Goal: Task Accomplishment & Management: Use online tool/utility

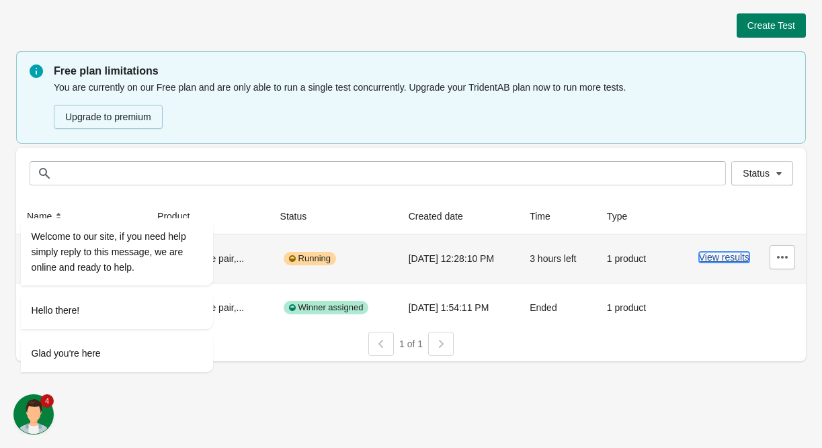
click at [722, 260] on button "View results" at bounding box center [724, 257] width 50 height 11
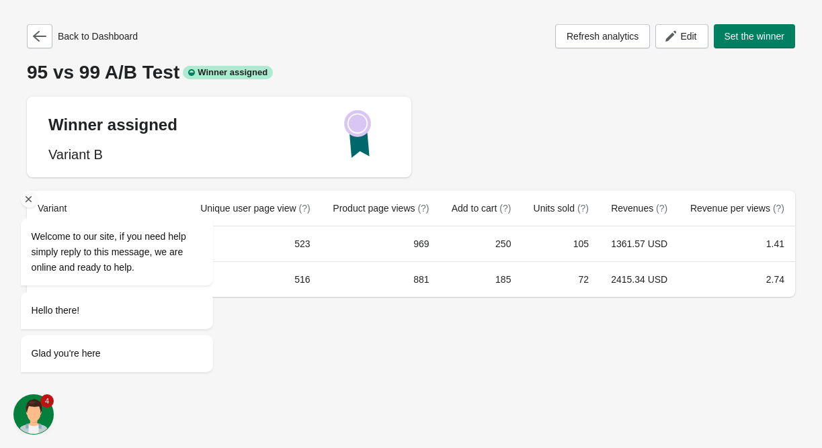
drag, startPoint x: 253, startPoint y: 367, endPoint x: 151, endPoint y: 331, distance: 107.8
click at [250, 366] on div "Welcome to our site, if you need help simply reply to this message, we are onli…" at bounding box center [134, 240] width 242 height 290
click at [163, 264] on div "Welcome to our site, if you need help simply reply to this message, we are onli…" at bounding box center [117, 252] width 171 height 46
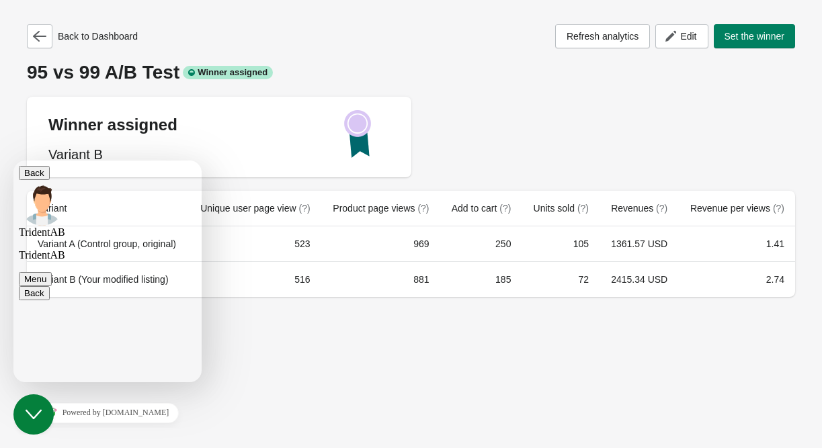
scroll to position [173, 0]
click at [34, 174] on button "Back" at bounding box center [34, 173] width 31 height 14
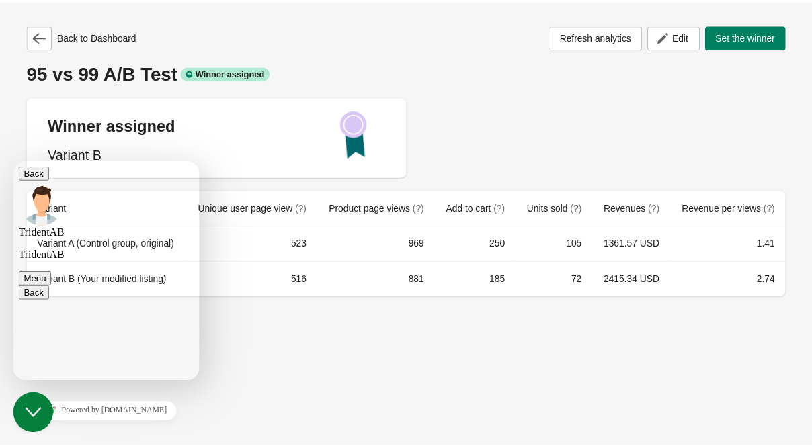
scroll to position [140, 0]
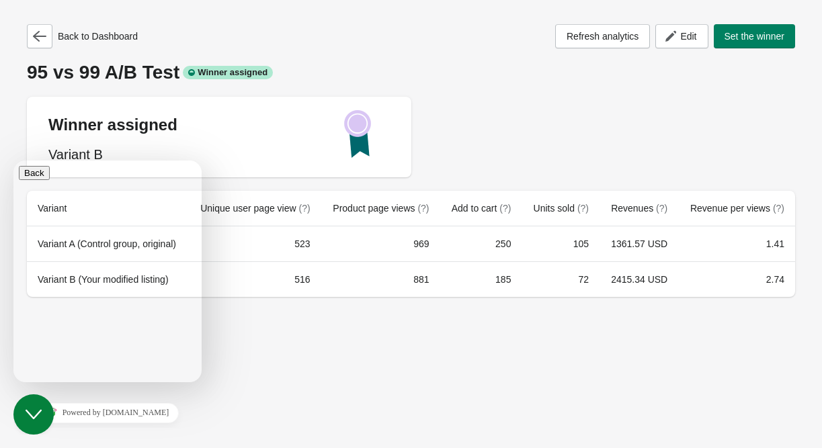
click at [315, 412] on div "Back to Dashboard Refresh analytics Edit Set the winner 95 vs 99 A/B Test Winne…" at bounding box center [411, 224] width 822 height 448
drag, startPoint x: 188, startPoint y: 182, endPoint x: 198, endPoint y: 215, distance: 34.3
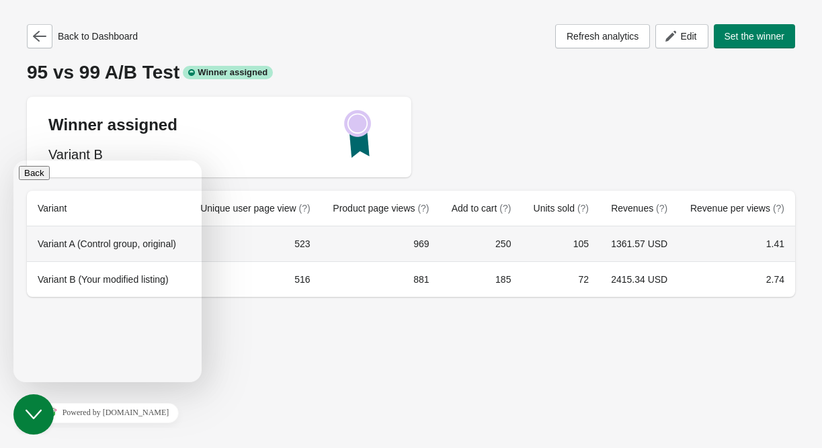
click at [270, 360] on div "Back to Dashboard Refresh analytics Edit Set the winner 95 vs 99 A/B Test Winne…" at bounding box center [411, 224] width 822 height 448
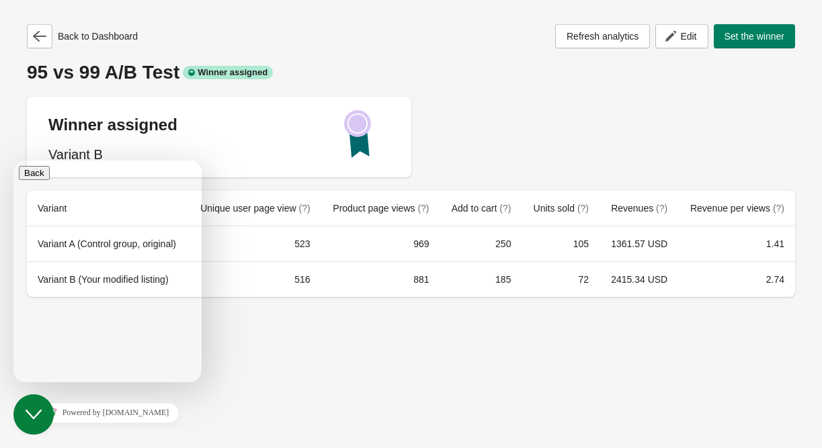
drag, startPoint x: 186, startPoint y: 372, endPoint x: 201, endPoint y: 366, distance: 16.4
click at [245, 352] on div "Back to Dashboard Refresh analytics Edit Set the winner 95 vs 99 A/B Test Winne…" at bounding box center [411, 224] width 822 height 448
click at [28, 418] on icon "Close Chat This icon closes the chat window." at bounding box center [34, 415] width 16 height 16
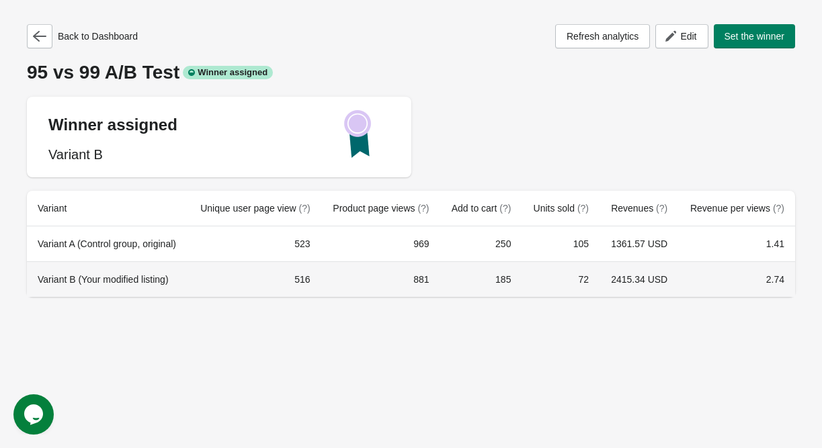
click at [317, 277] on td "516" at bounding box center [254, 280] width 132 height 36
click at [311, 278] on td "516" at bounding box center [254, 280] width 132 height 36
drag, startPoint x: 311, startPoint y: 278, endPoint x: 403, endPoint y: 270, distance: 92.4
click at [321, 278] on td "516" at bounding box center [254, 280] width 132 height 36
drag, startPoint x: 411, startPoint y: 272, endPoint x: 430, endPoint y: 280, distance: 20.5
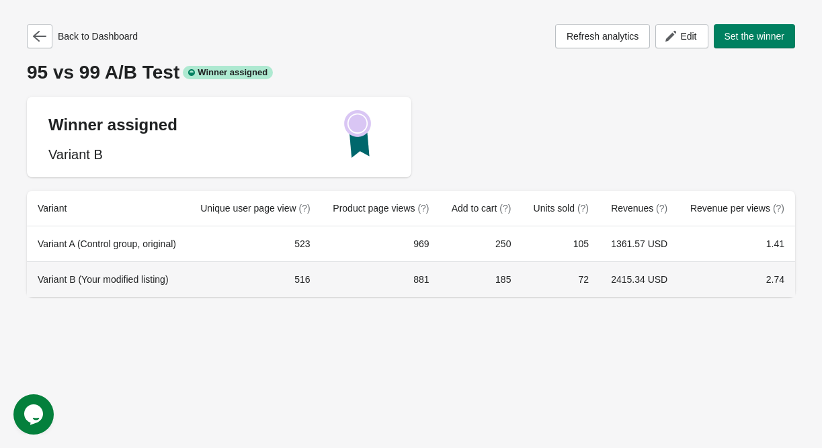
click at [412, 272] on td "881" at bounding box center [380, 280] width 119 height 36
click at [431, 282] on td "881" at bounding box center [380, 280] width 119 height 36
click at [584, 274] on td "72" at bounding box center [561, 280] width 78 height 36
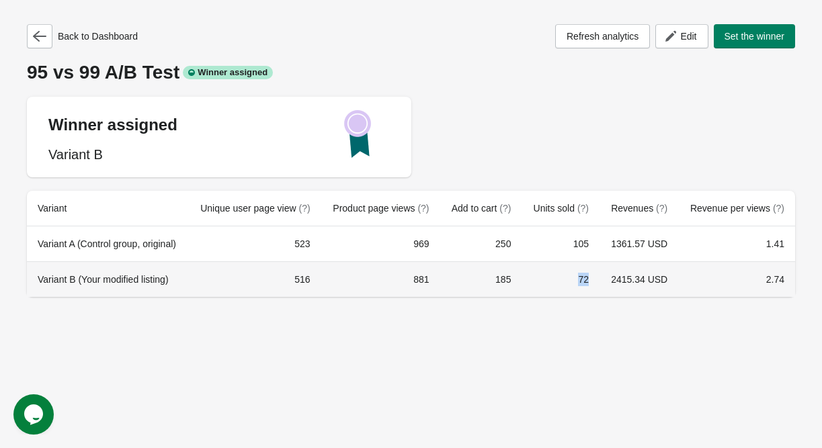
click at [584, 274] on td "72" at bounding box center [561, 280] width 78 height 36
click at [586, 275] on td "72" at bounding box center [561, 280] width 78 height 36
click at [648, 276] on td "2415.34 USD" at bounding box center [639, 280] width 79 height 36
click at [703, 288] on td "2.74" at bounding box center [736, 280] width 117 height 36
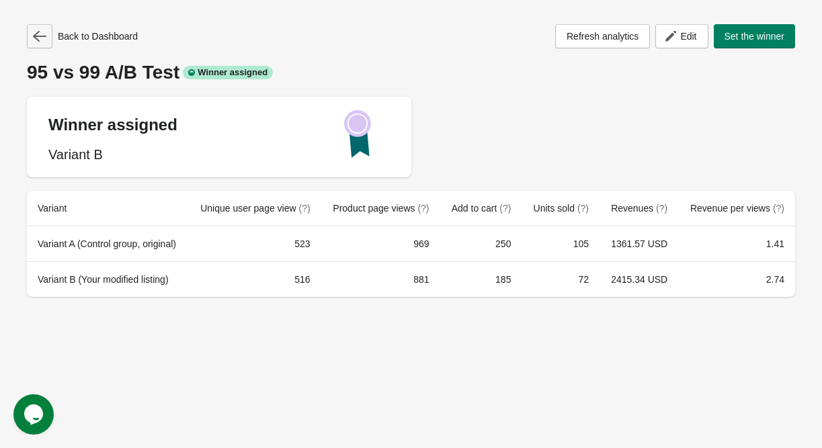
click at [44, 34] on icon "button" at bounding box center [39, 36] width 13 height 13
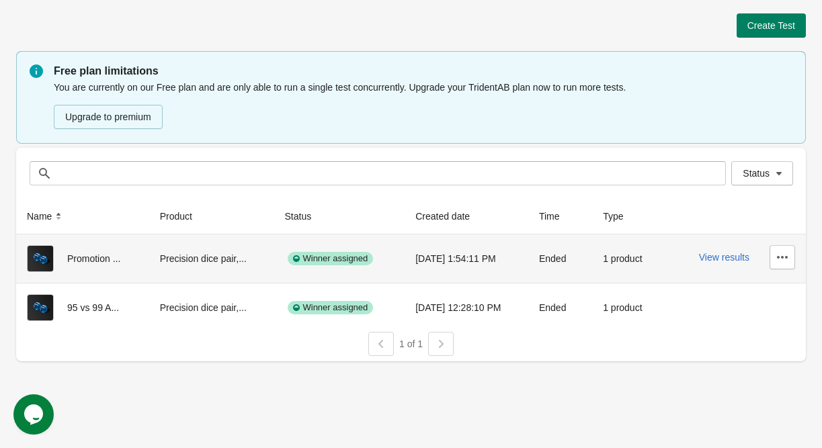
click at [45, 260] on img at bounding box center [40, 258] width 27 height 27
click at [724, 259] on button "View results" at bounding box center [724, 257] width 50 height 11
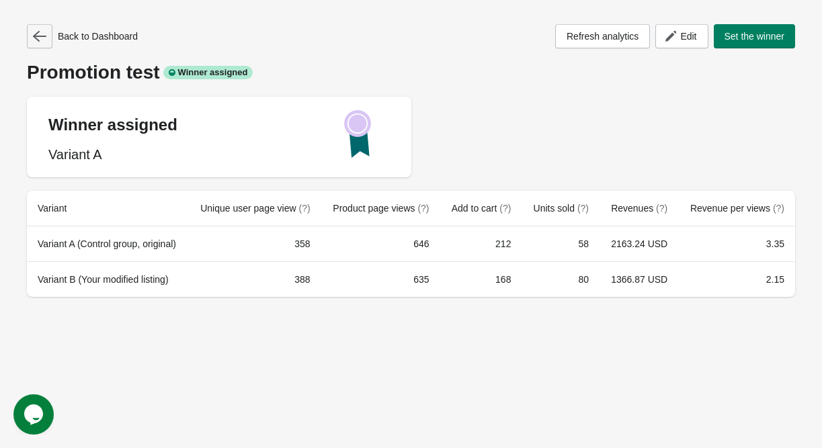
click at [38, 31] on icon "button" at bounding box center [39, 36] width 13 height 13
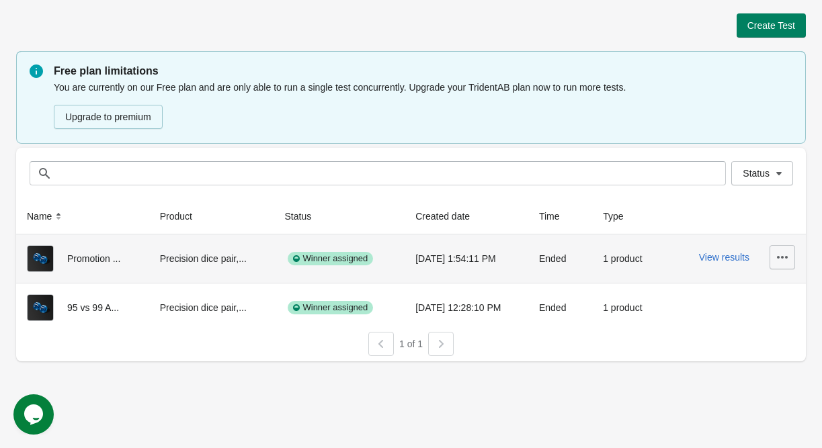
click at [781, 259] on icon "button" at bounding box center [782, 257] width 13 height 13
click at [75, 262] on div "Promotion ..." at bounding box center [83, 258] width 112 height 27
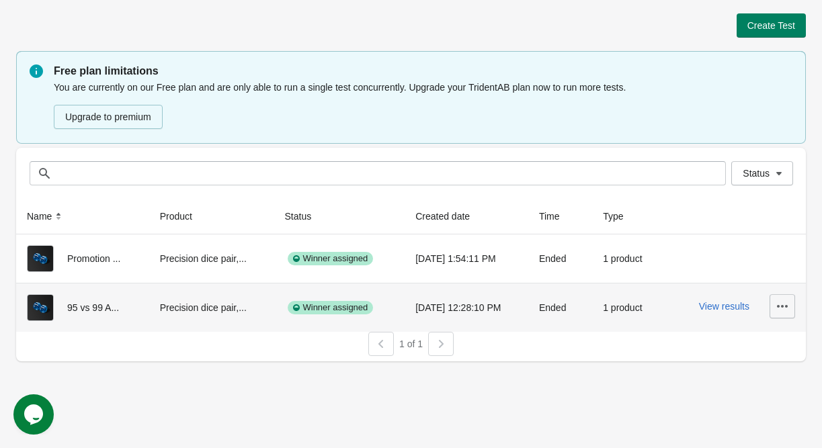
click at [778, 310] on icon "button" at bounding box center [782, 306] width 13 height 13
click at [726, 372] on span "View Product Page" at bounding box center [745, 368] width 80 height 13
click at [377, 304] on div "Winner assigned" at bounding box center [339, 307] width 110 height 27
click at [726, 304] on button "View results" at bounding box center [724, 306] width 50 height 11
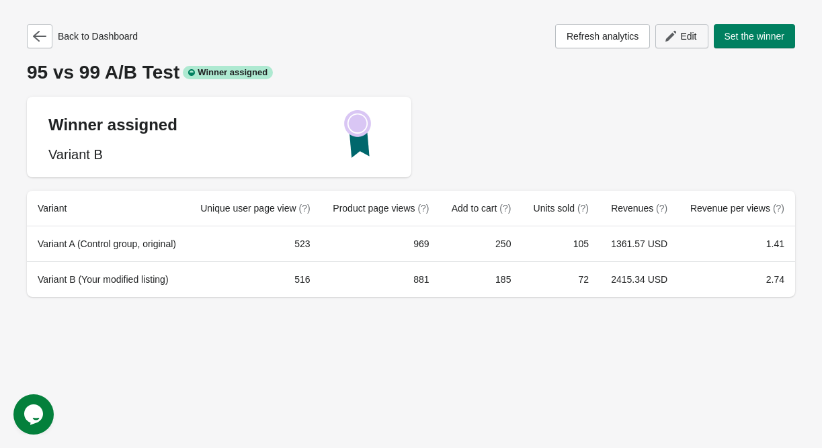
click at [684, 35] on span "Edit" at bounding box center [688, 36] width 16 height 11
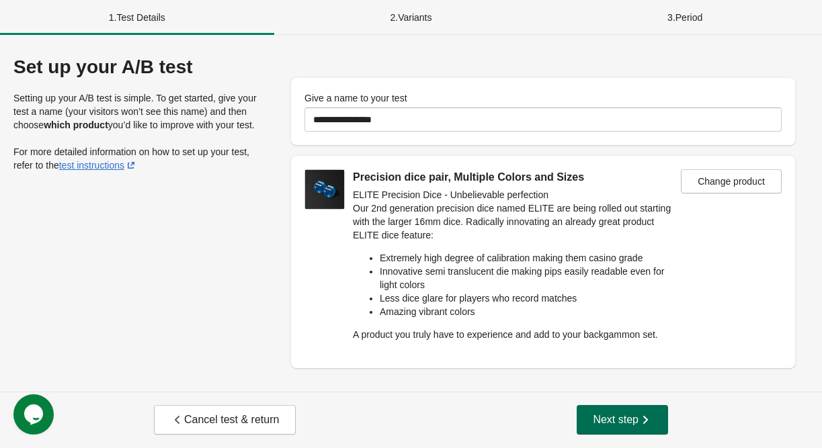
click at [640, 407] on button "Next step" at bounding box center [622, 420] width 91 height 30
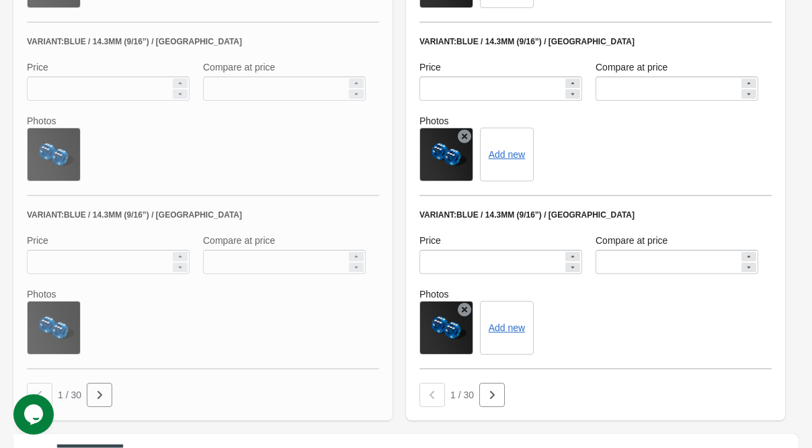
scroll to position [947, 0]
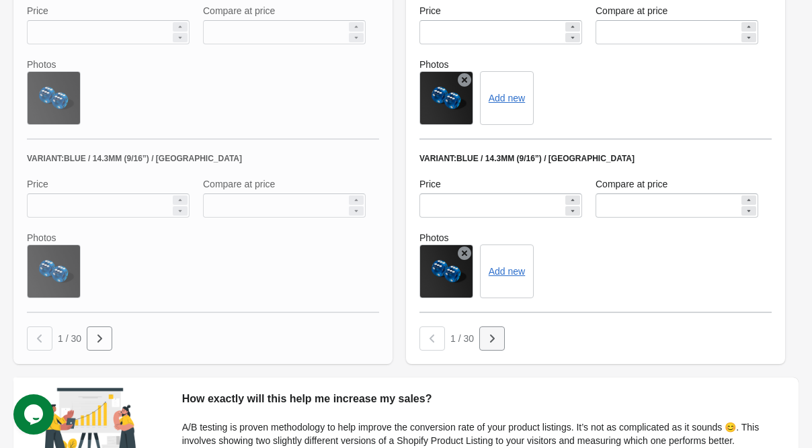
click at [483, 341] on button "button" at bounding box center [492, 339] width 26 height 24
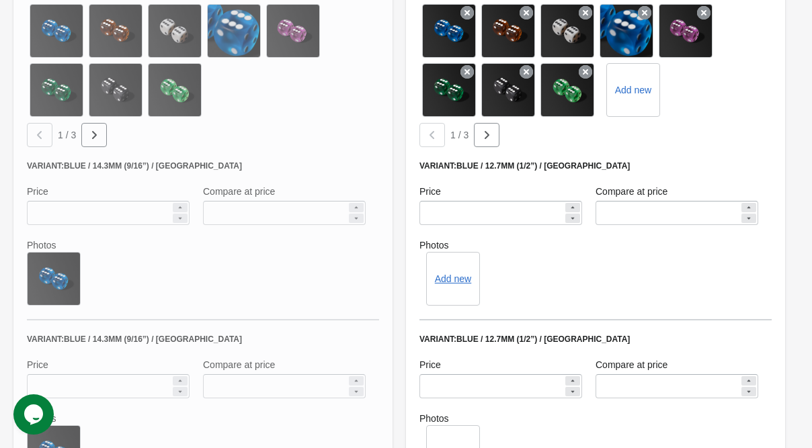
scroll to position [678, 0]
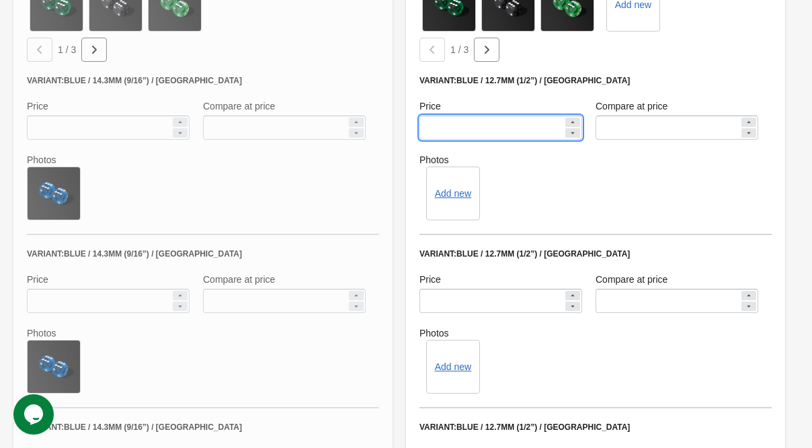
click at [483, 125] on input "****" at bounding box center [492, 128] width 144 height 24
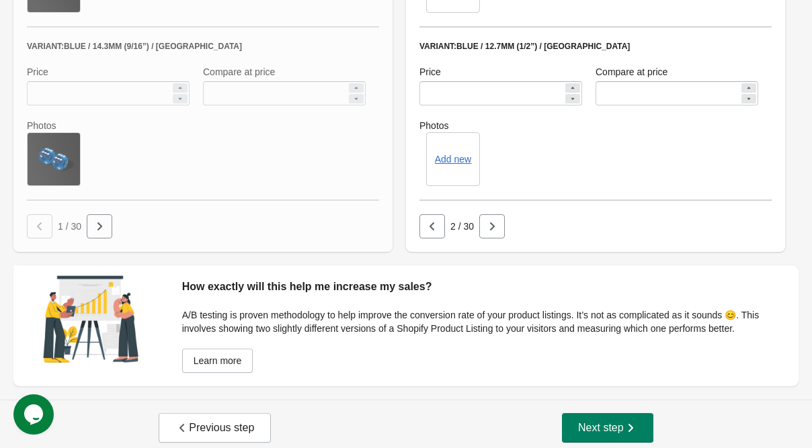
scroll to position [1066, 0]
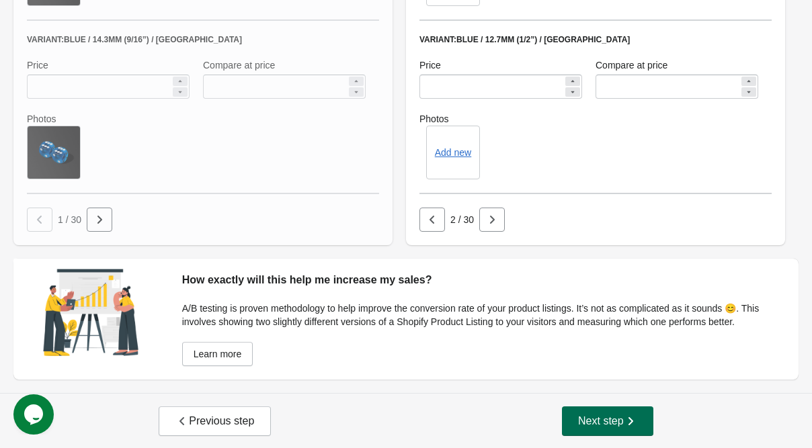
click at [604, 422] on span "Next step" at bounding box center [607, 421] width 59 height 13
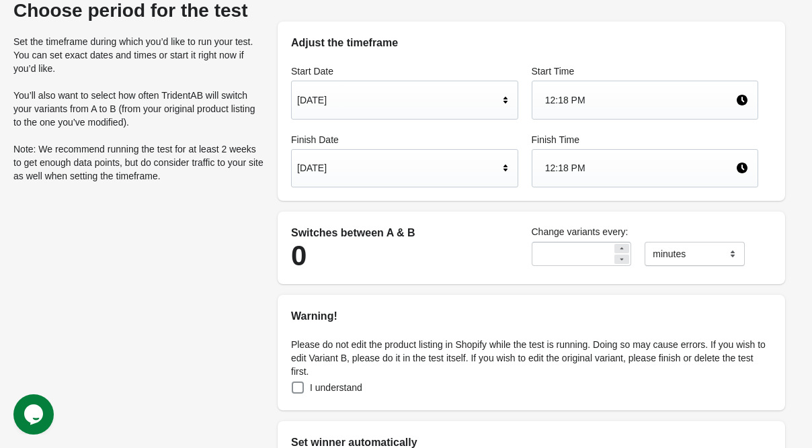
scroll to position [0, 0]
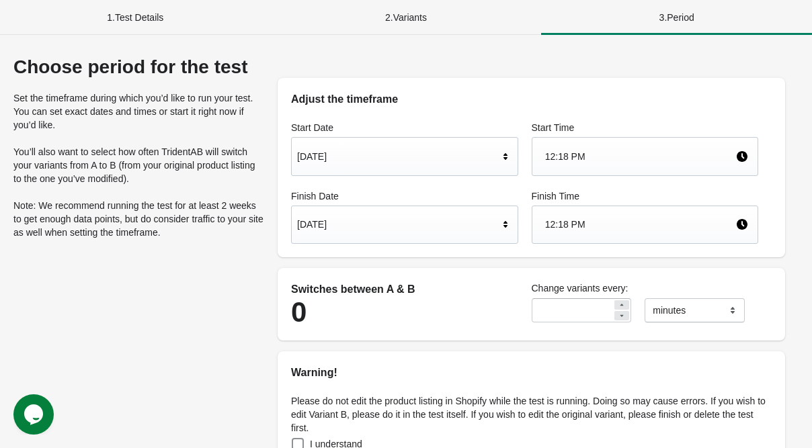
drag, startPoint x: 106, startPoint y: 11, endPoint x: 129, endPoint y: 13, distance: 22.9
click at [106, 11] on div "1 . Test Details" at bounding box center [135, 17] width 271 height 35
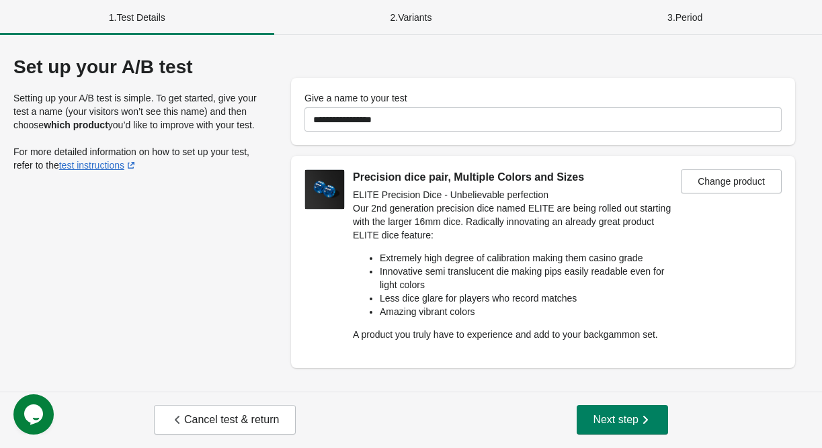
click at [340, 270] on div "Precision dice pair, Multiple Colors and Sizes ELITE Precision Dice - Unbelieva…" at bounding box center [493, 262] width 376 height 186
click at [602, 423] on span "Next step" at bounding box center [622, 419] width 59 height 13
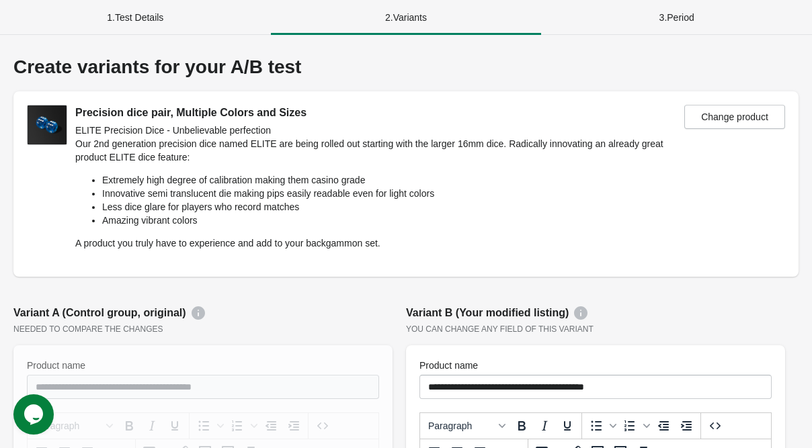
click at [144, 12] on div "1 . Test Details" at bounding box center [135, 17] width 271 height 35
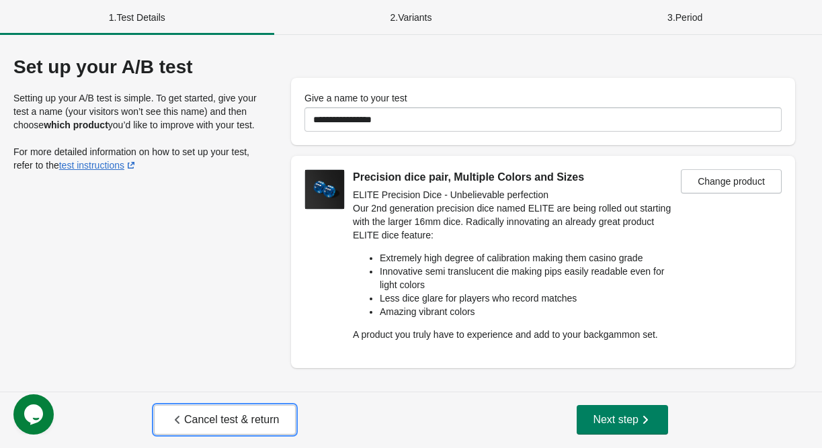
drag, startPoint x: 211, startPoint y: 421, endPoint x: 218, endPoint y: 400, distance: 22.1
click at [210, 418] on span "Cancel test & return" at bounding box center [225, 419] width 108 height 13
